Goal: Information Seeking & Learning: Understand process/instructions

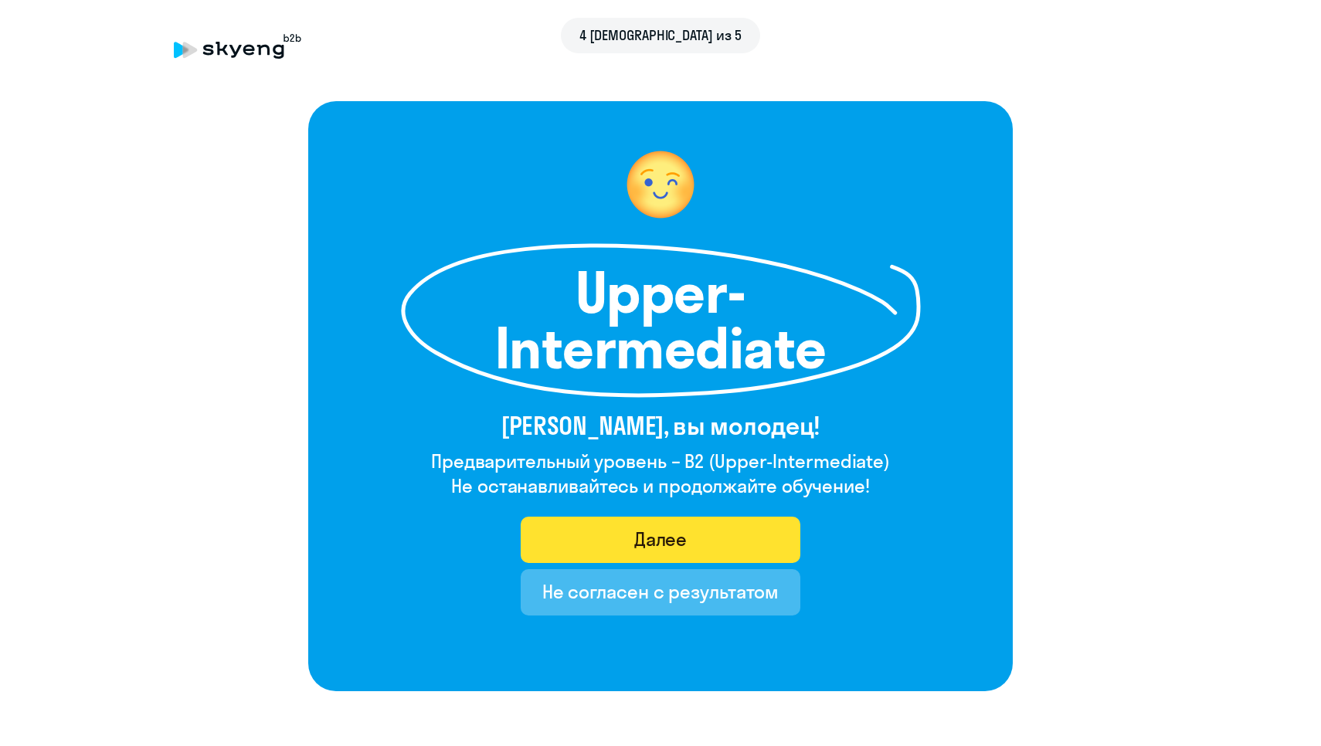
click at [669, 529] on div "Далее" at bounding box center [660, 539] width 53 height 25
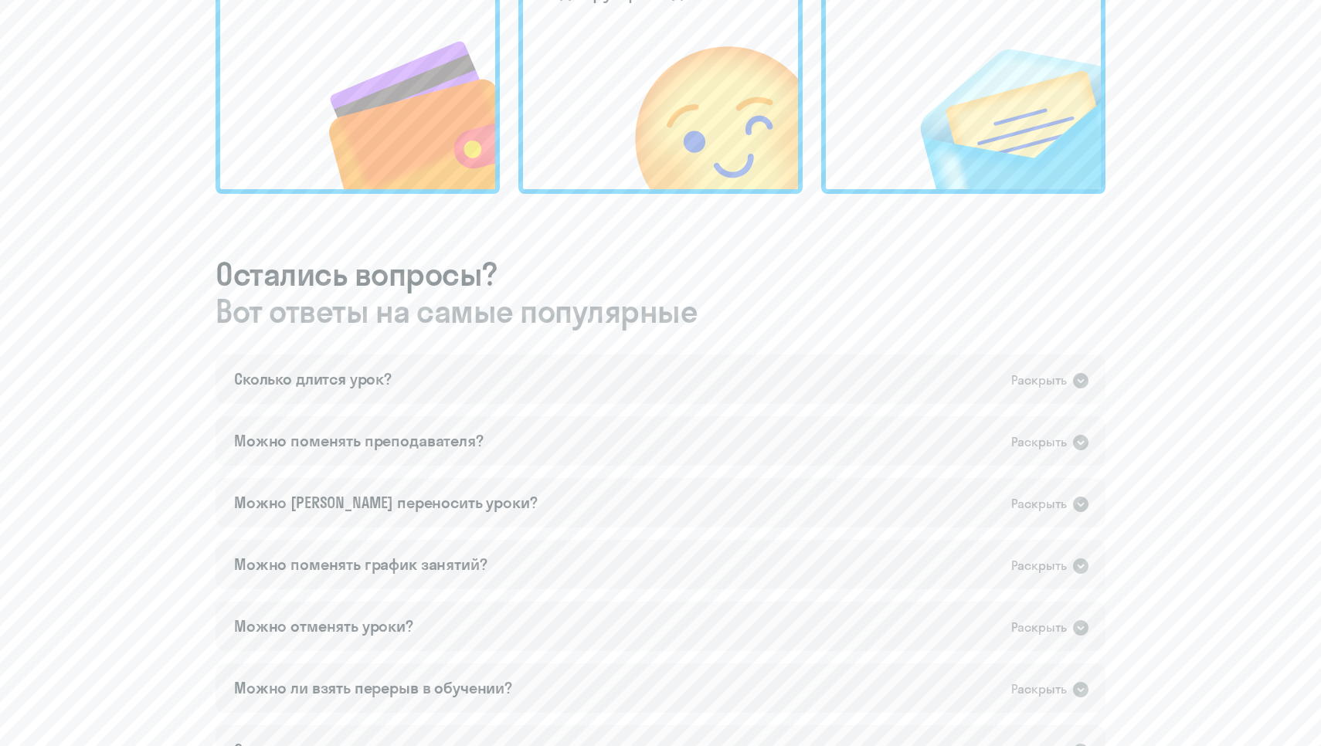
scroll to position [658, 0]
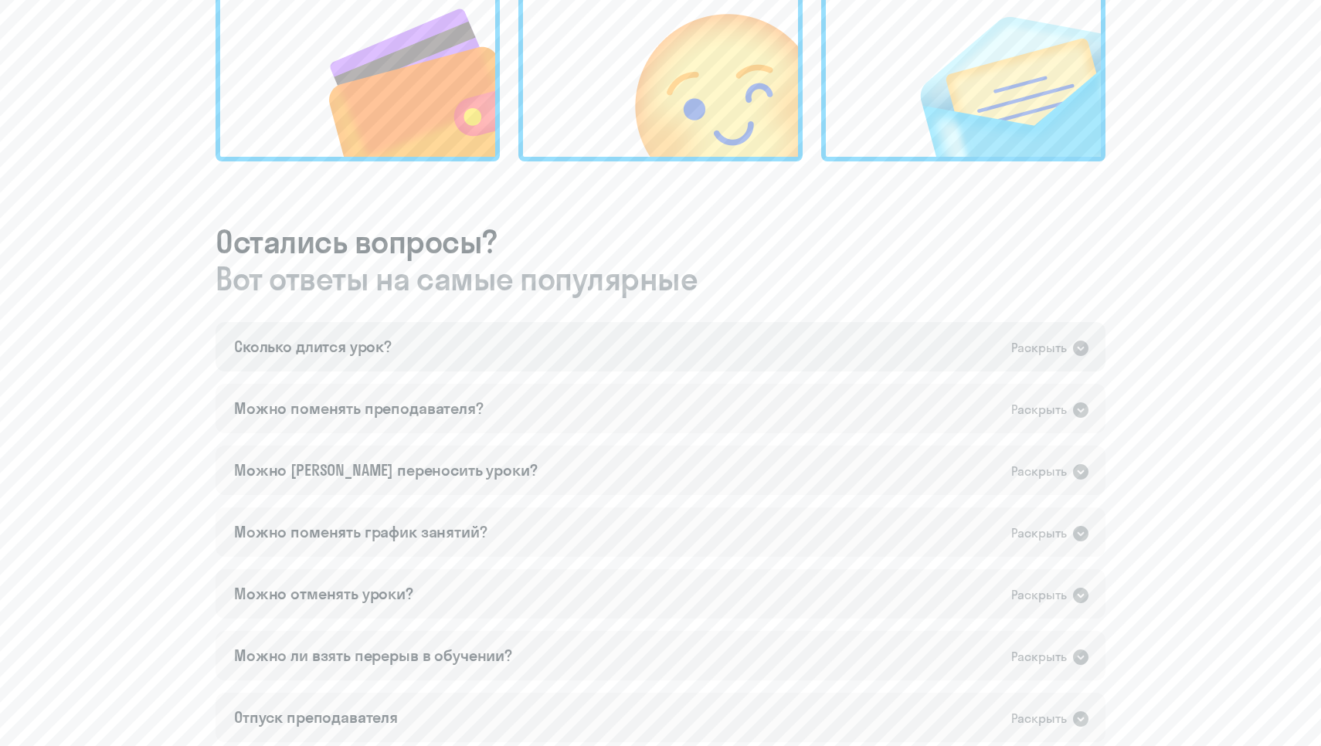
click at [1046, 349] on div "Раскрыть" at bounding box center [1039, 347] width 56 height 19
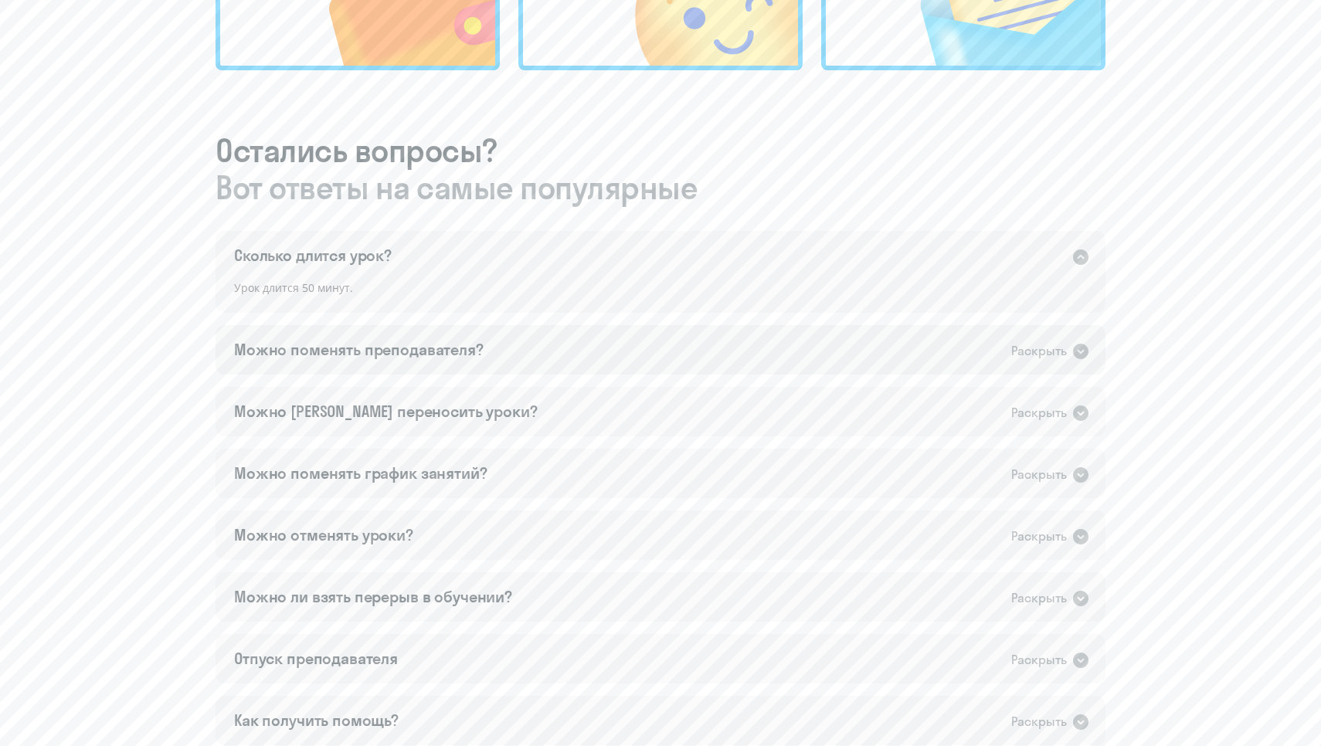
scroll to position [752, 0]
click at [1068, 348] on div "Раскрыть" at bounding box center [1050, 348] width 79 height 20
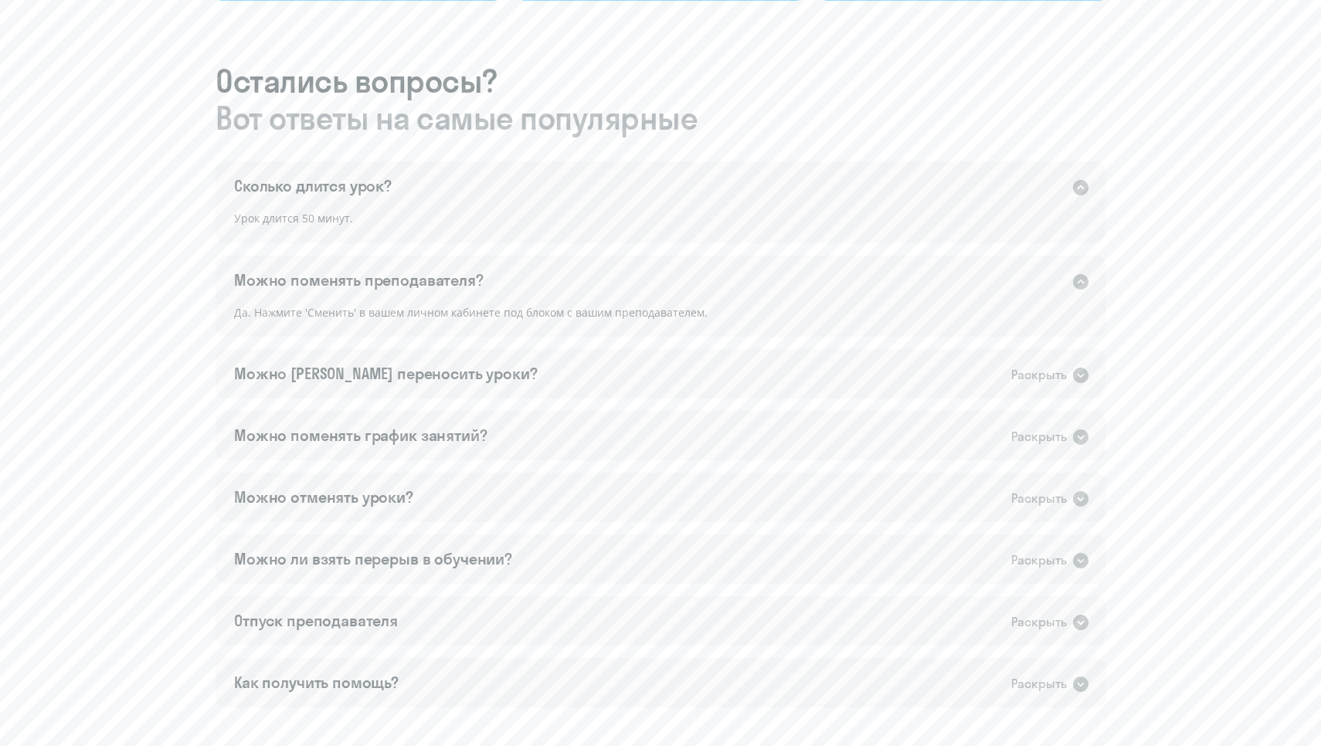
scroll to position [826, 0]
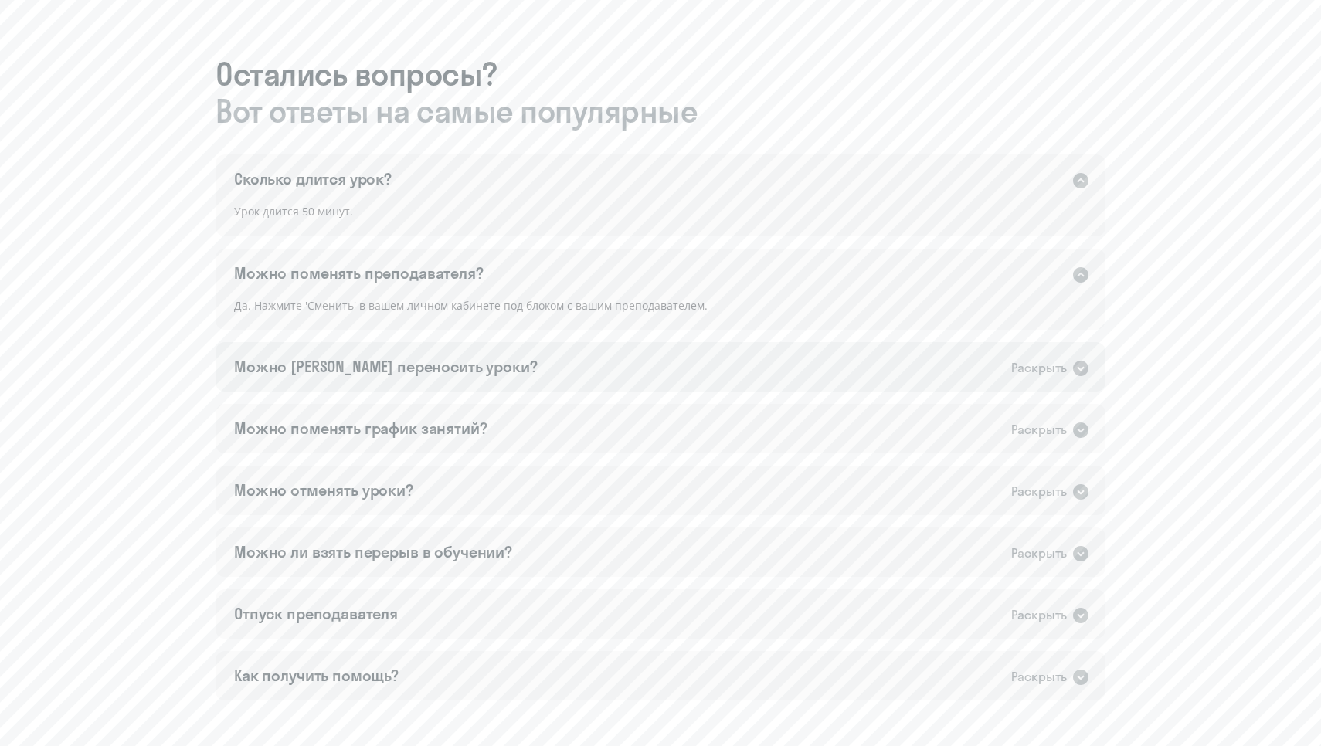
click at [983, 360] on div "Можно [PERSON_NAME] переносить уроки? Раскрыть" at bounding box center [661, 366] width 890 height 49
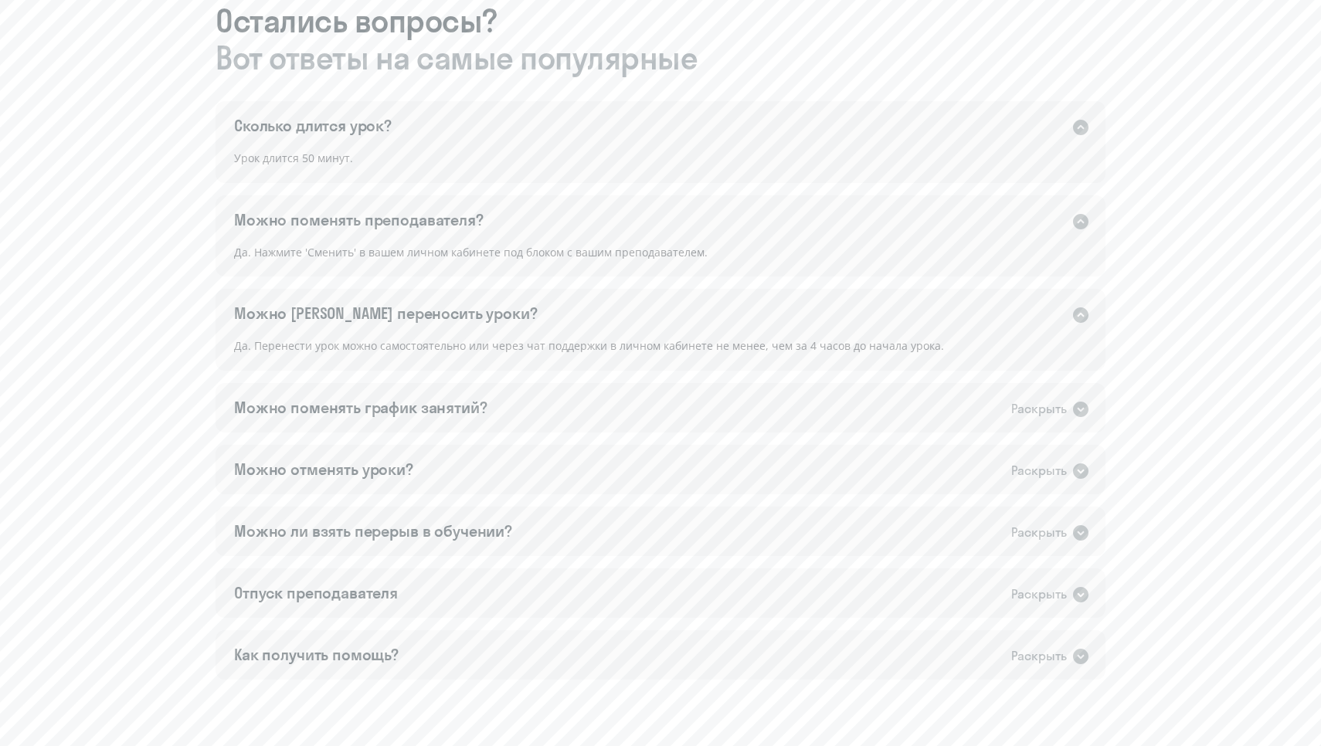
scroll to position [897, 0]
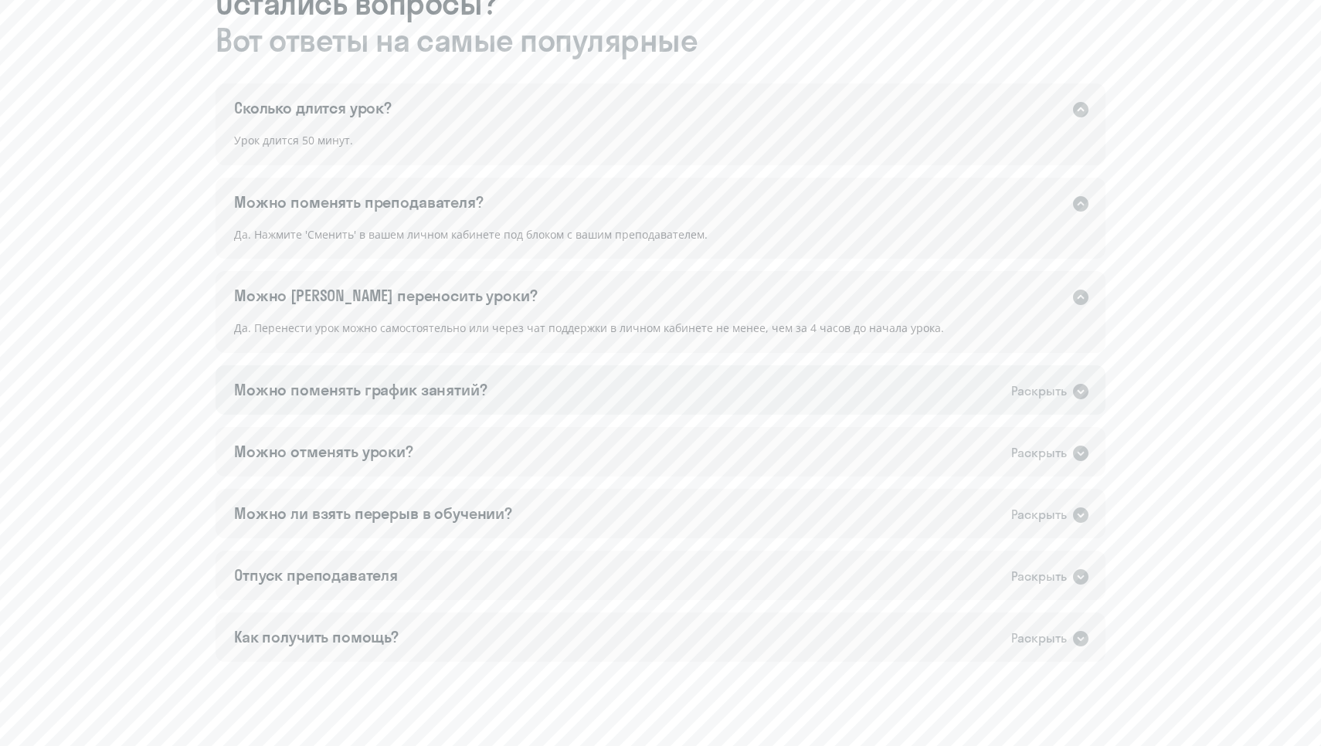
click at [980, 399] on div "Можно поменять график занятий? Раскрыть" at bounding box center [661, 389] width 890 height 49
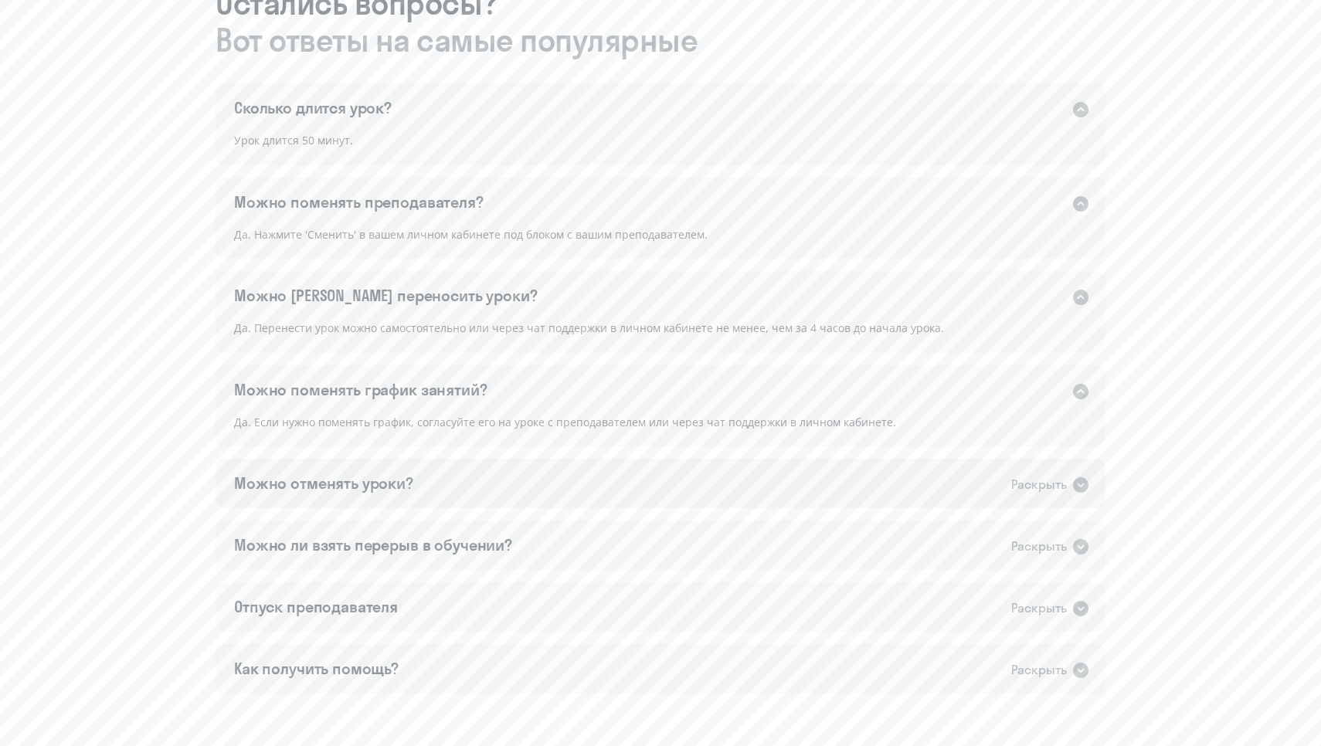
click at [951, 470] on div "Можно отменять уроки? Раскрыть" at bounding box center [661, 483] width 890 height 49
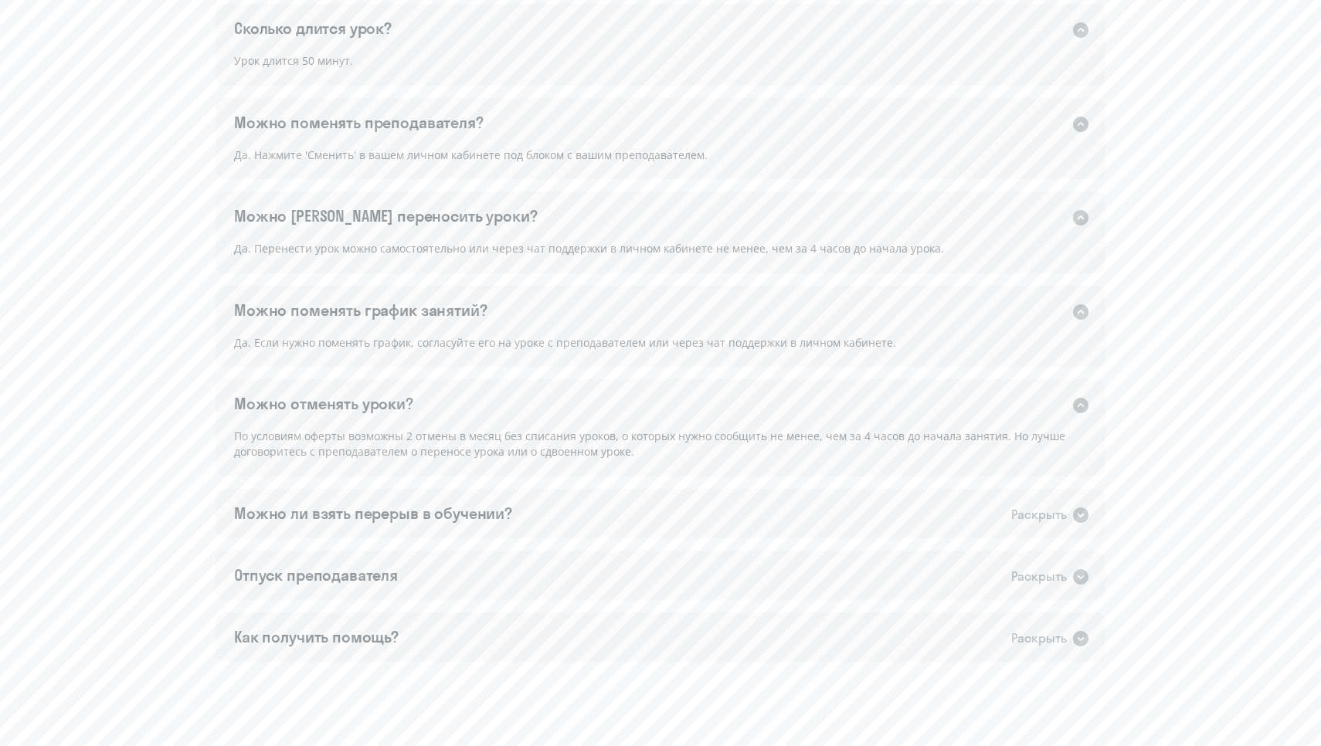
scroll to position [992, 0]
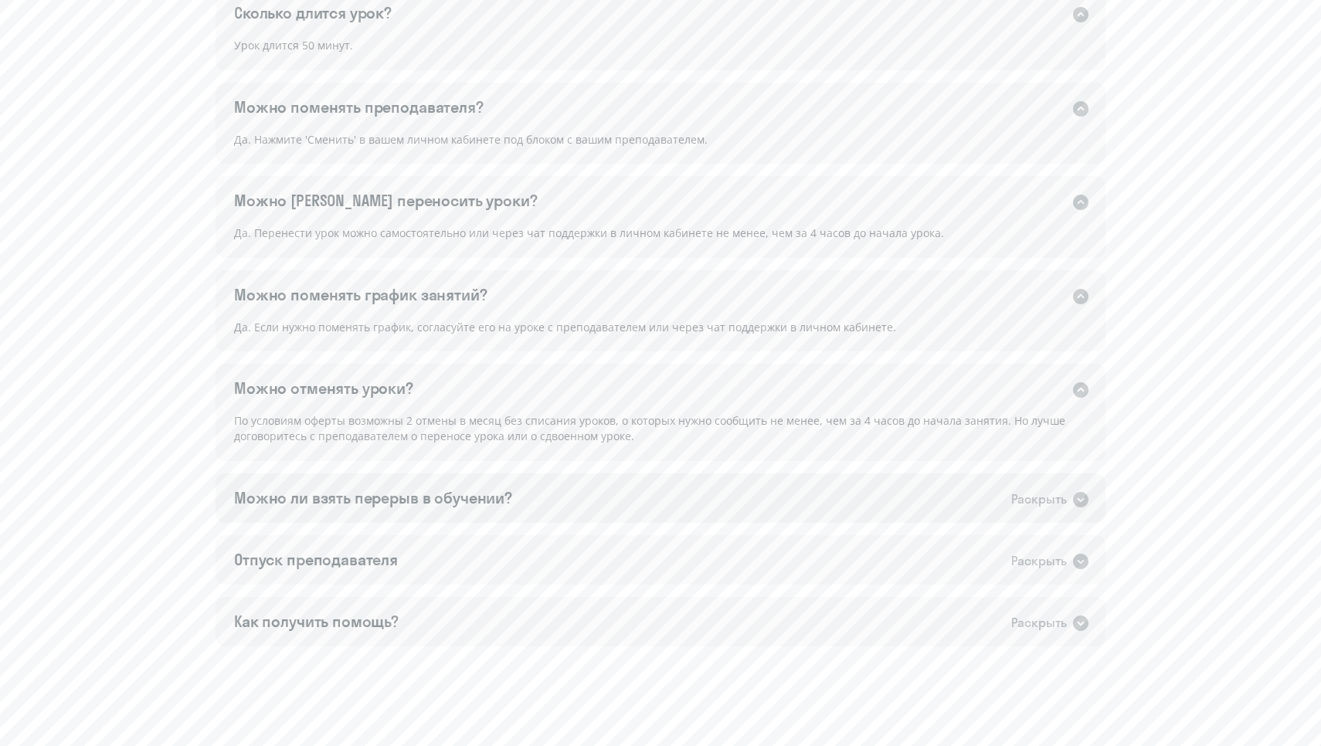
click at [936, 497] on div "Можно ли взять перерыв в обучении? Раскрыть" at bounding box center [661, 498] width 890 height 49
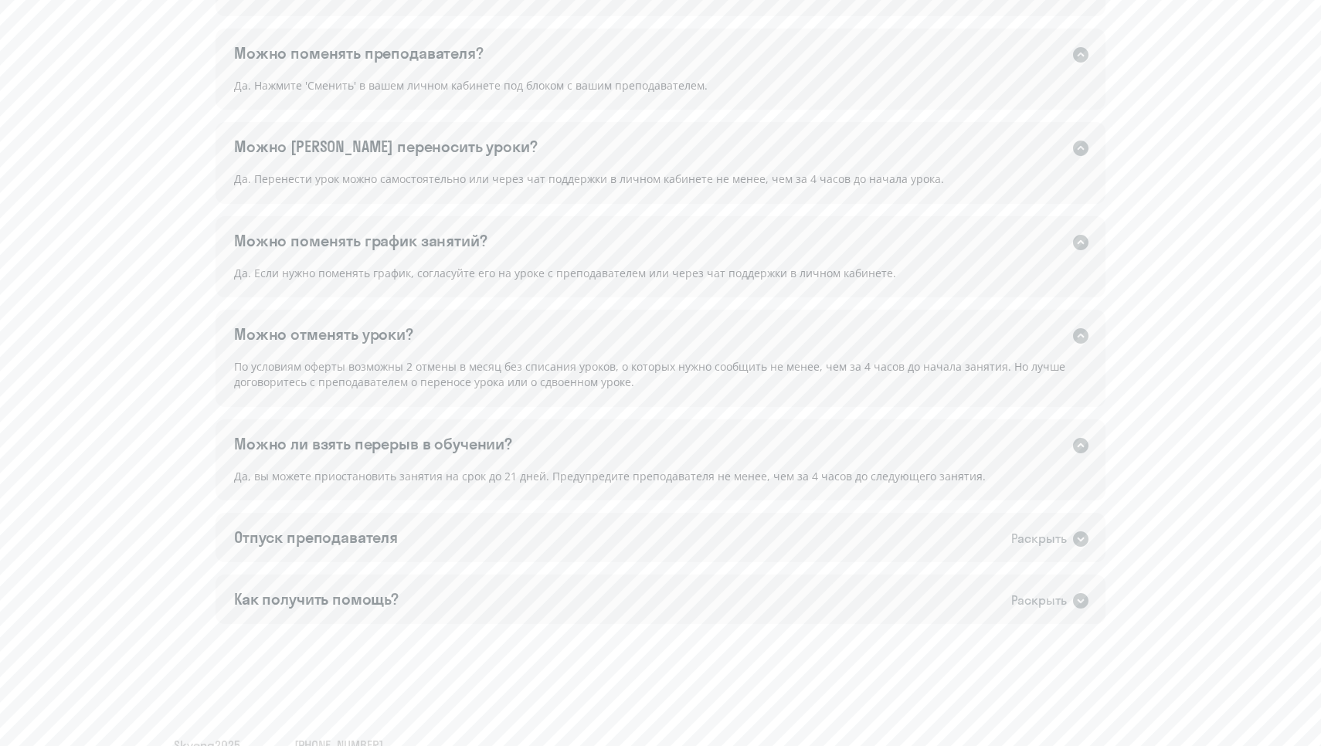
scroll to position [1050, 0]
click at [942, 520] on div "Отпуск преподавателя Раскрыть" at bounding box center [661, 533] width 890 height 49
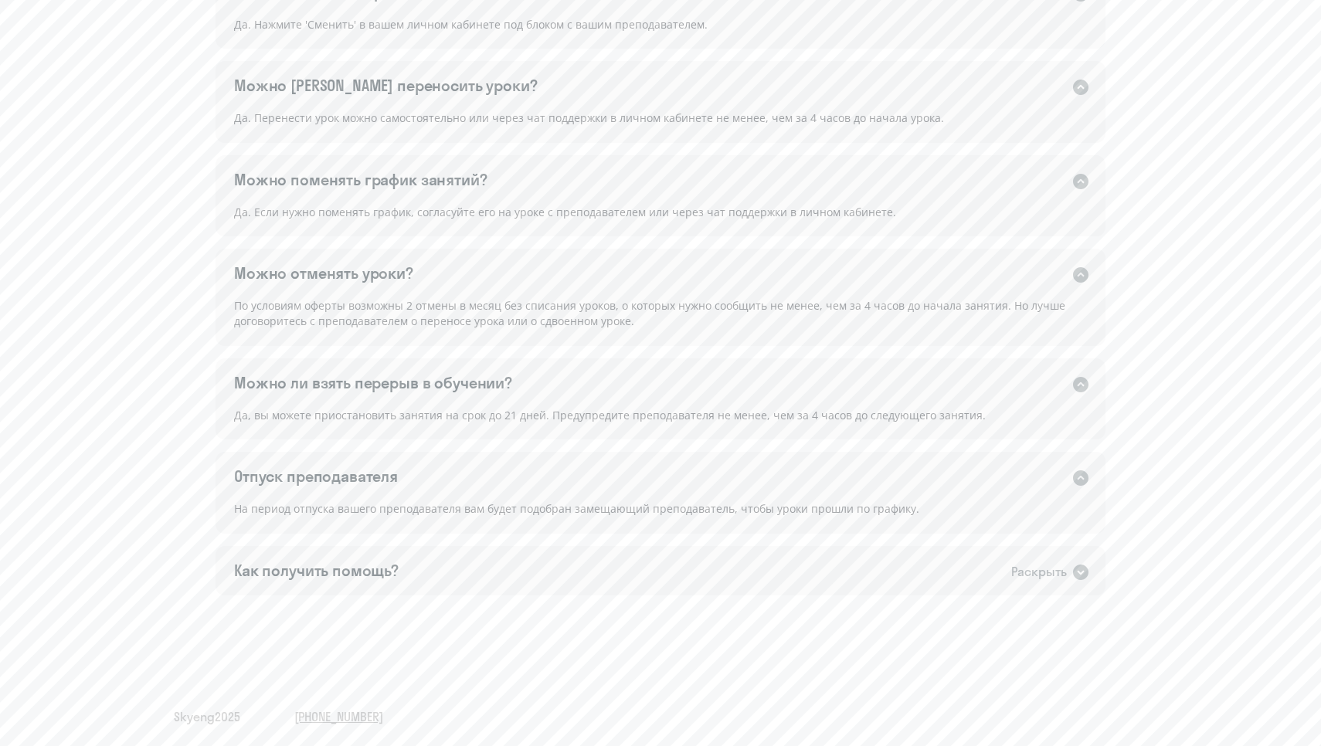
scroll to position [1106, 0]
click at [942, 565] on div "Как получить помощь? Раскрыть" at bounding box center [661, 571] width 890 height 49
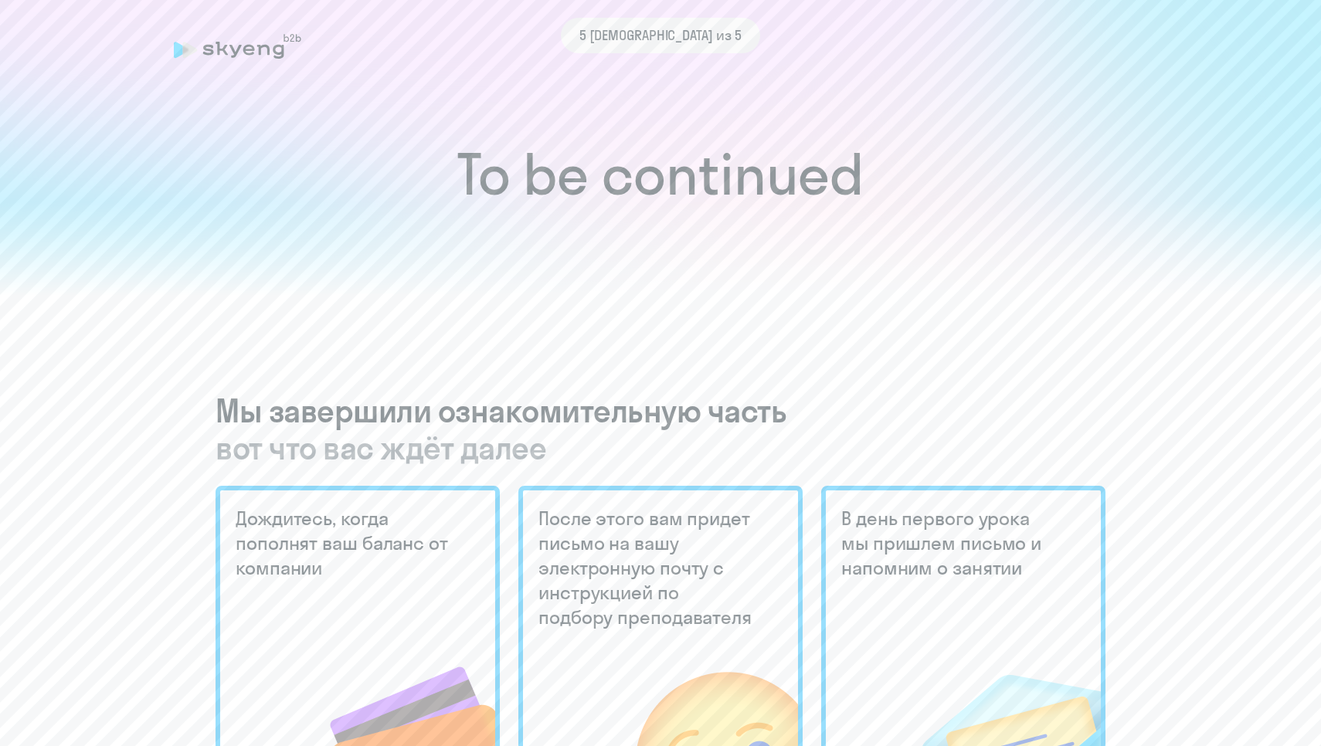
scroll to position [0, 0]
click at [703, 580] on h5 "После этого вам придет письмо на вашу электронную почту с инструкцией по подбор…" at bounding box center [647, 568] width 218 height 124
click at [266, 53] on div "5 [DEMOGRAPHIC_DATA] из 5" at bounding box center [660, 36] width 973 height 36
click at [183, 59] on div "5 [DEMOGRAPHIC_DATA] из 5" at bounding box center [660, 47] width 973 height 36
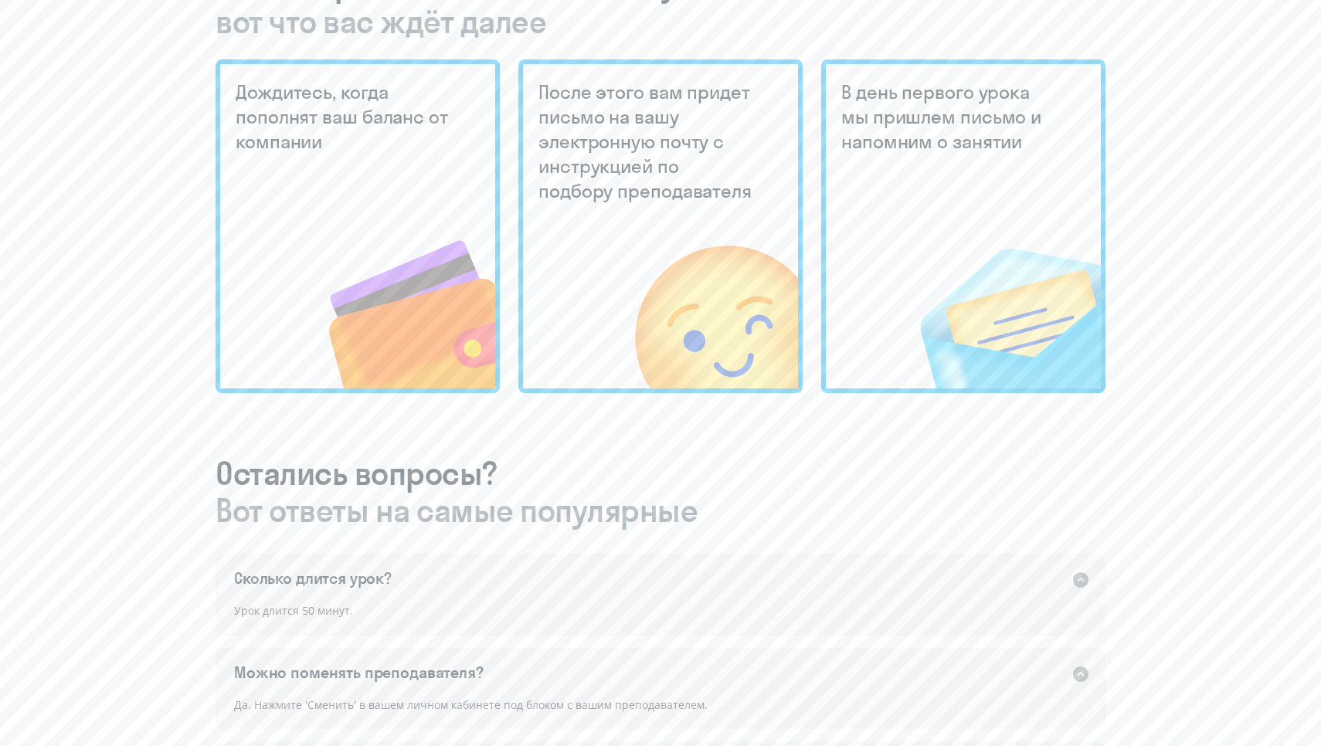
scroll to position [431, 0]
